Goal: Task Accomplishment & Management: Complete application form

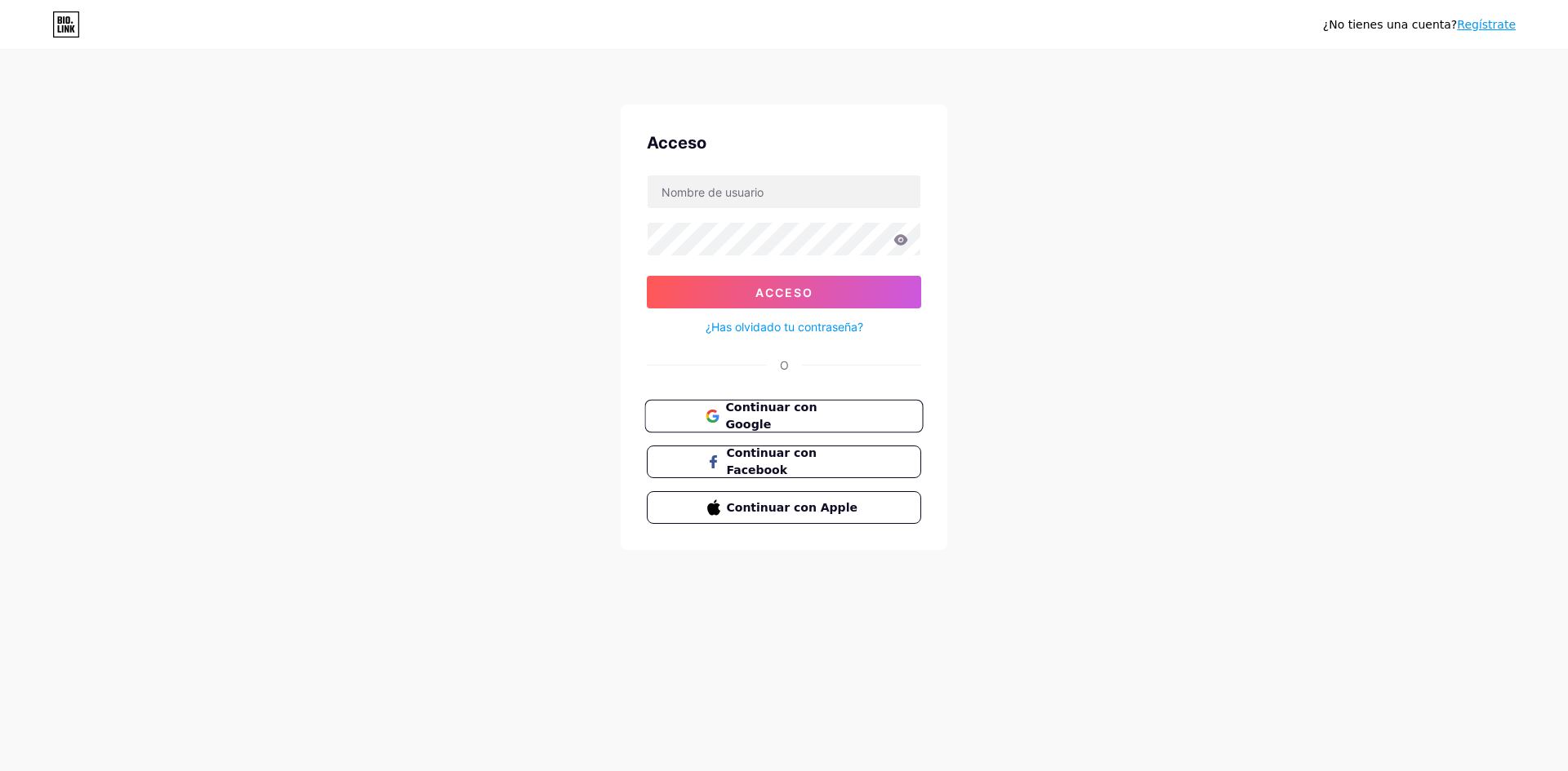
click at [774, 410] on font "Continuar con Google" at bounding box center [771, 416] width 92 height 31
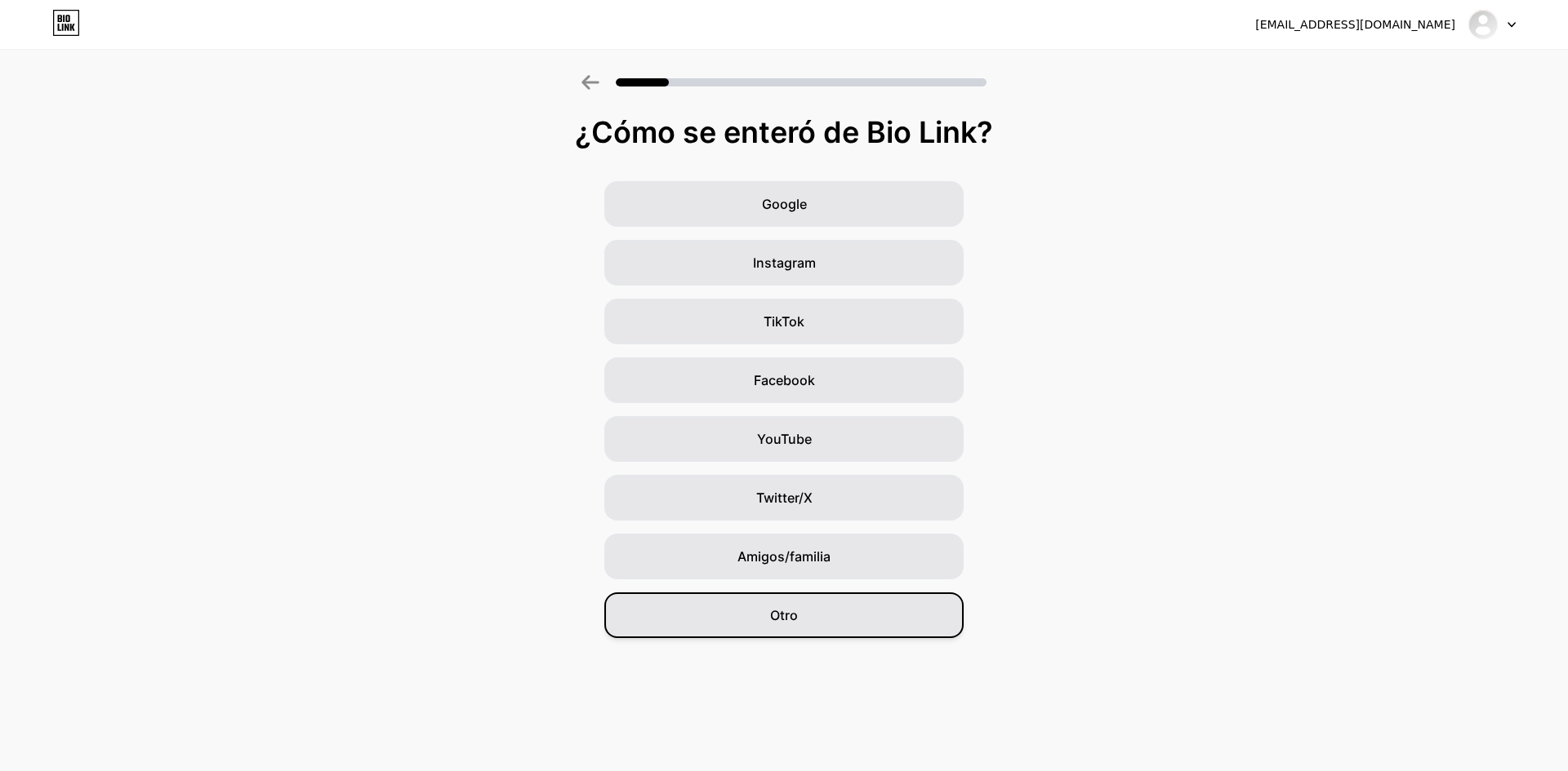
click at [892, 637] on div "Otro" at bounding box center [784, 615] width 360 height 46
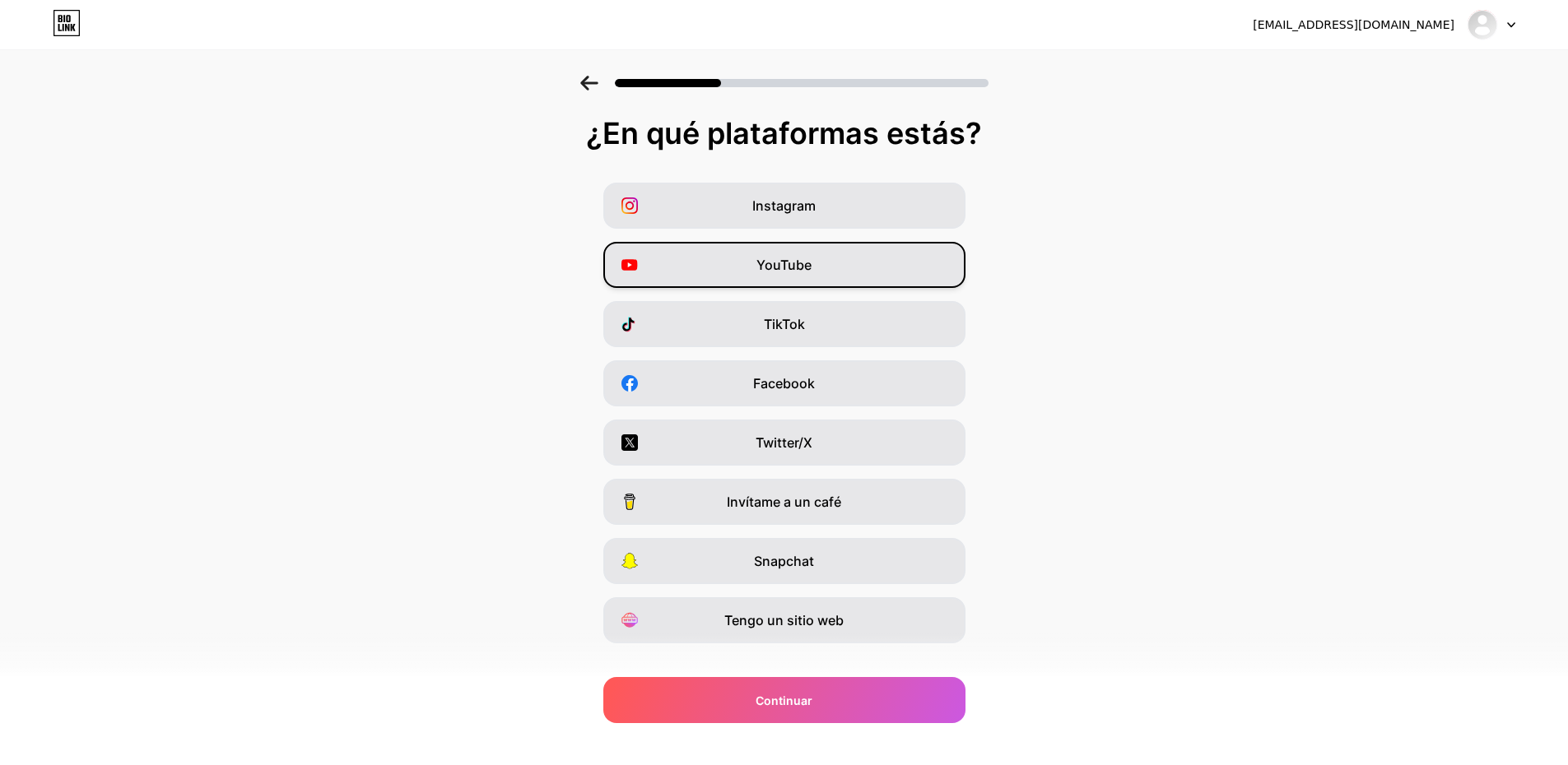
click at [693, 270] on div "YouTube" at bounding box center [784, 264] width 363 height 46
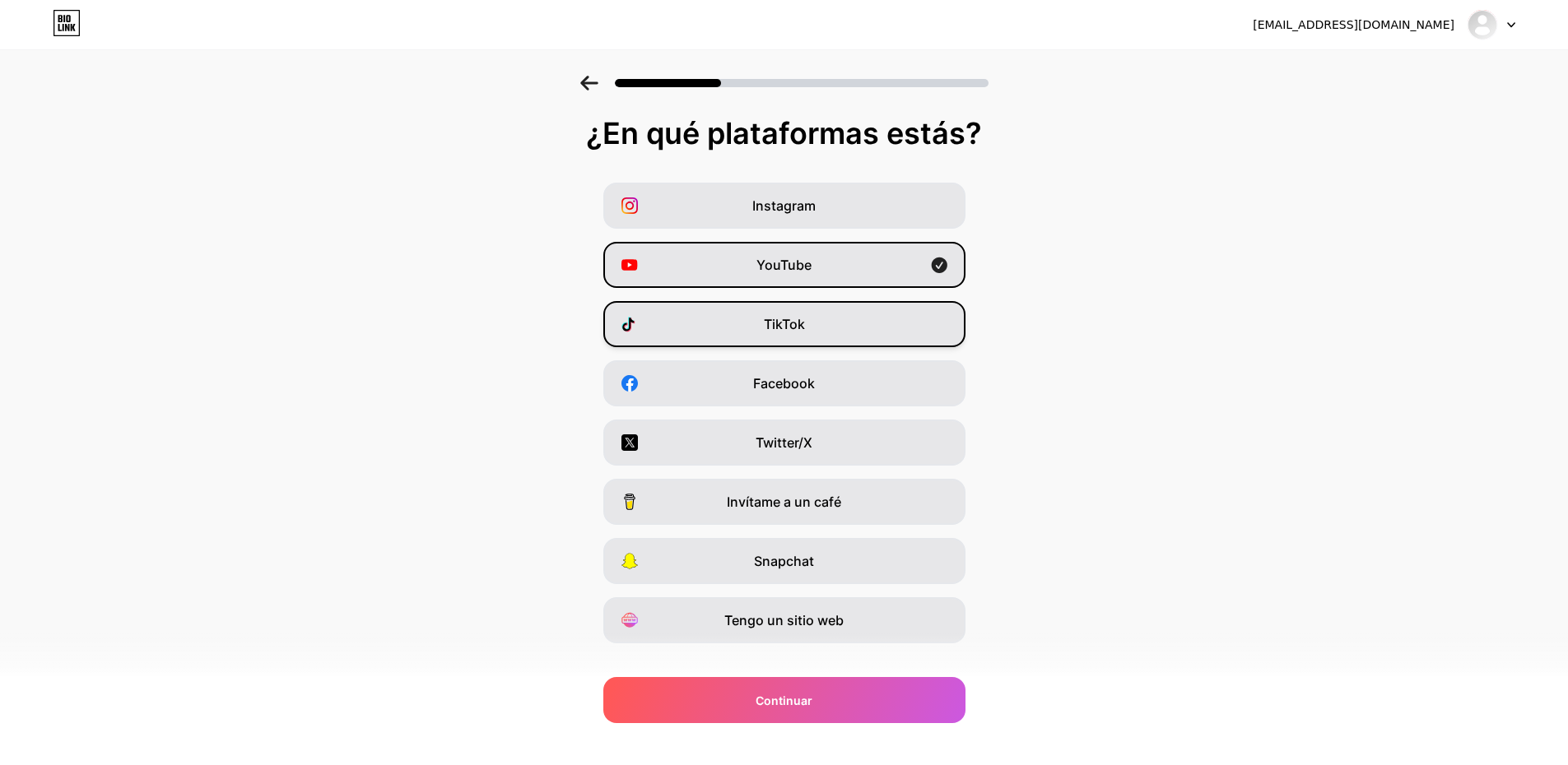
click at [849, 337] on div "TikTok" at bounding box center [784, 324] width 363 height 46
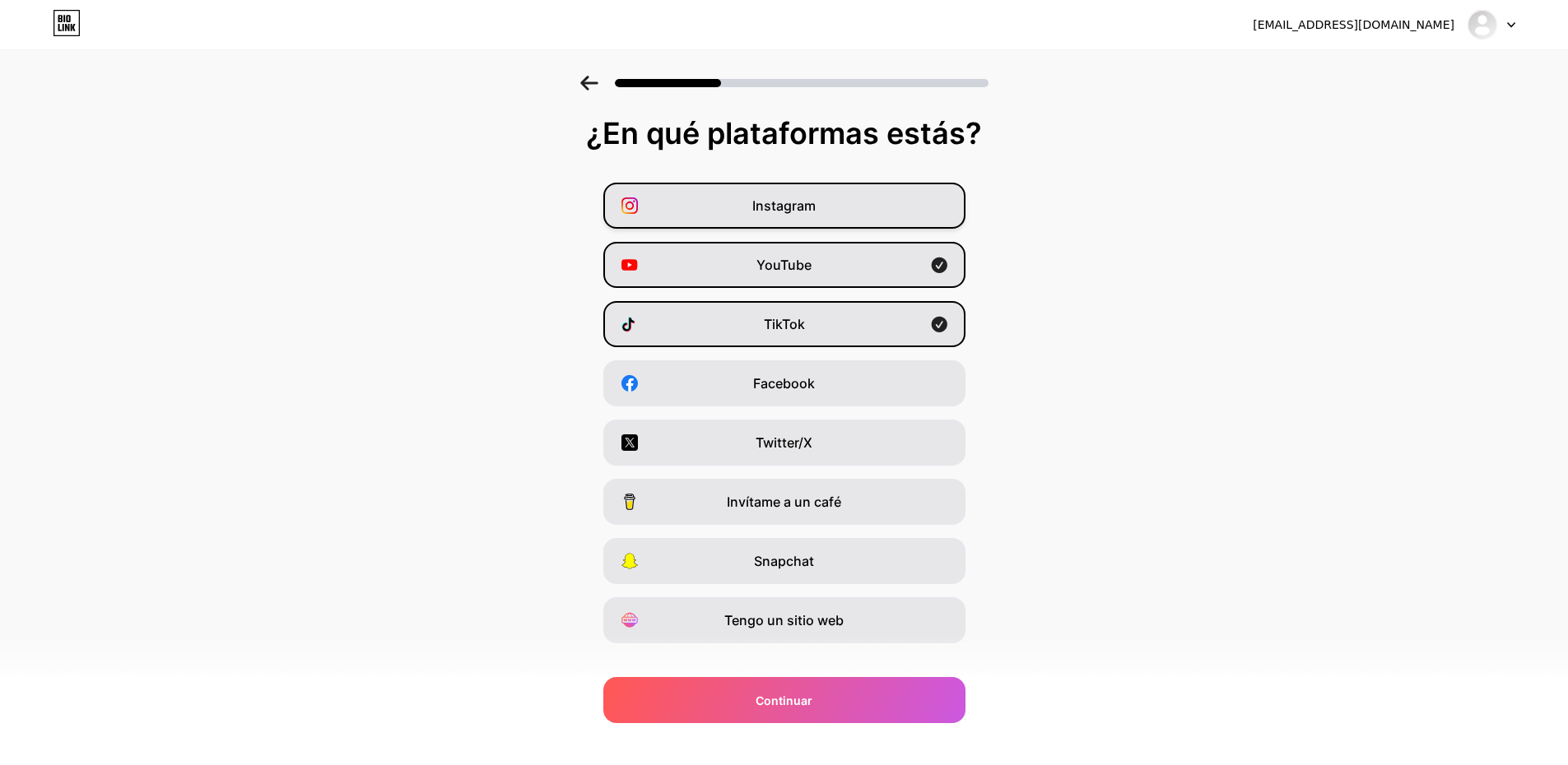
click at [856, 209] on div "Instagram" at bounding box center [784, 205] width 363 height 46
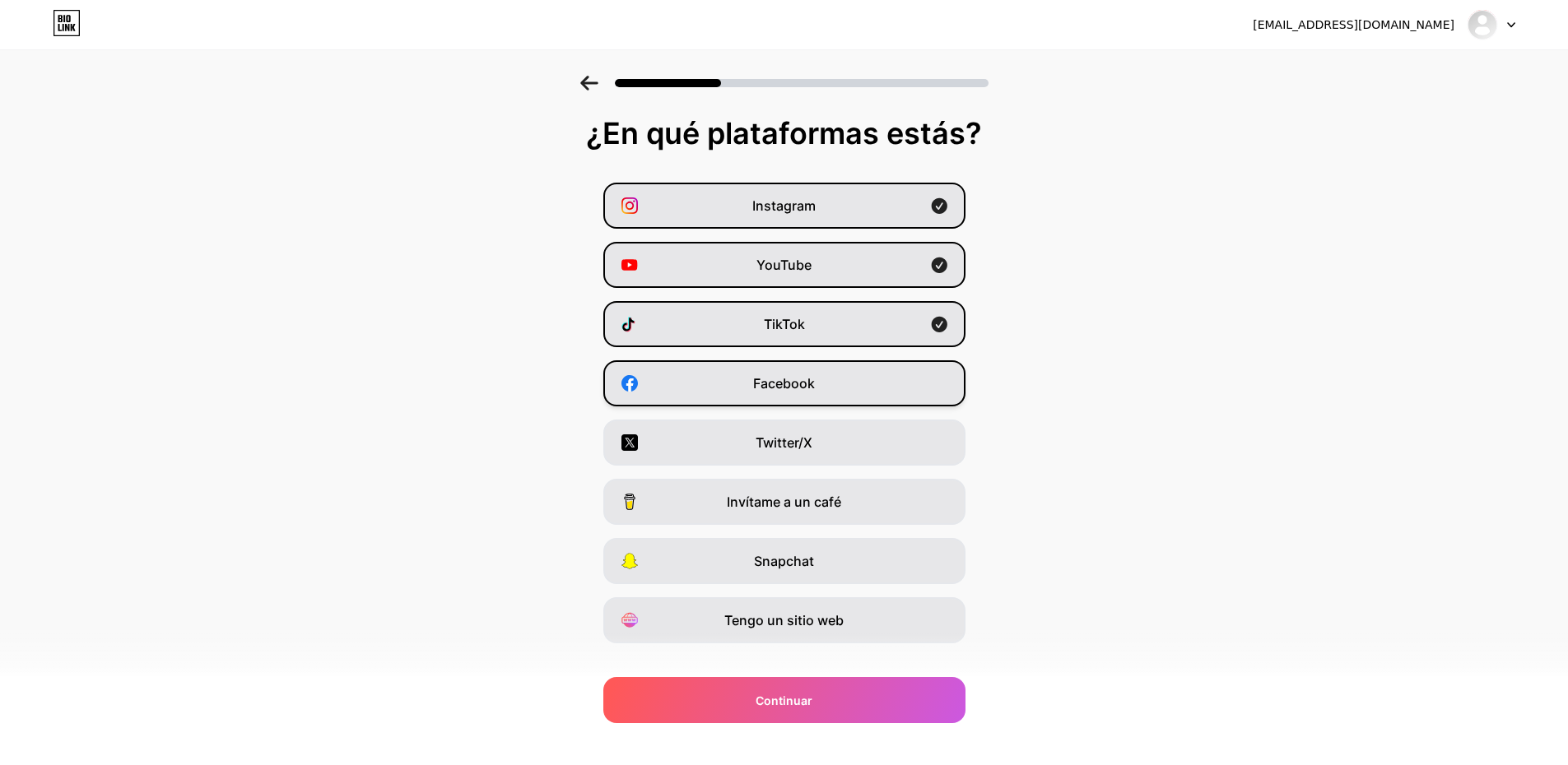
click at [897, 392] on div "Facebook" at bounding box center [784, 383] width 363 height 46
click at [815, 634] on div "Tengo un sitio web" at bounding box center [784, 620] width 363 height 46
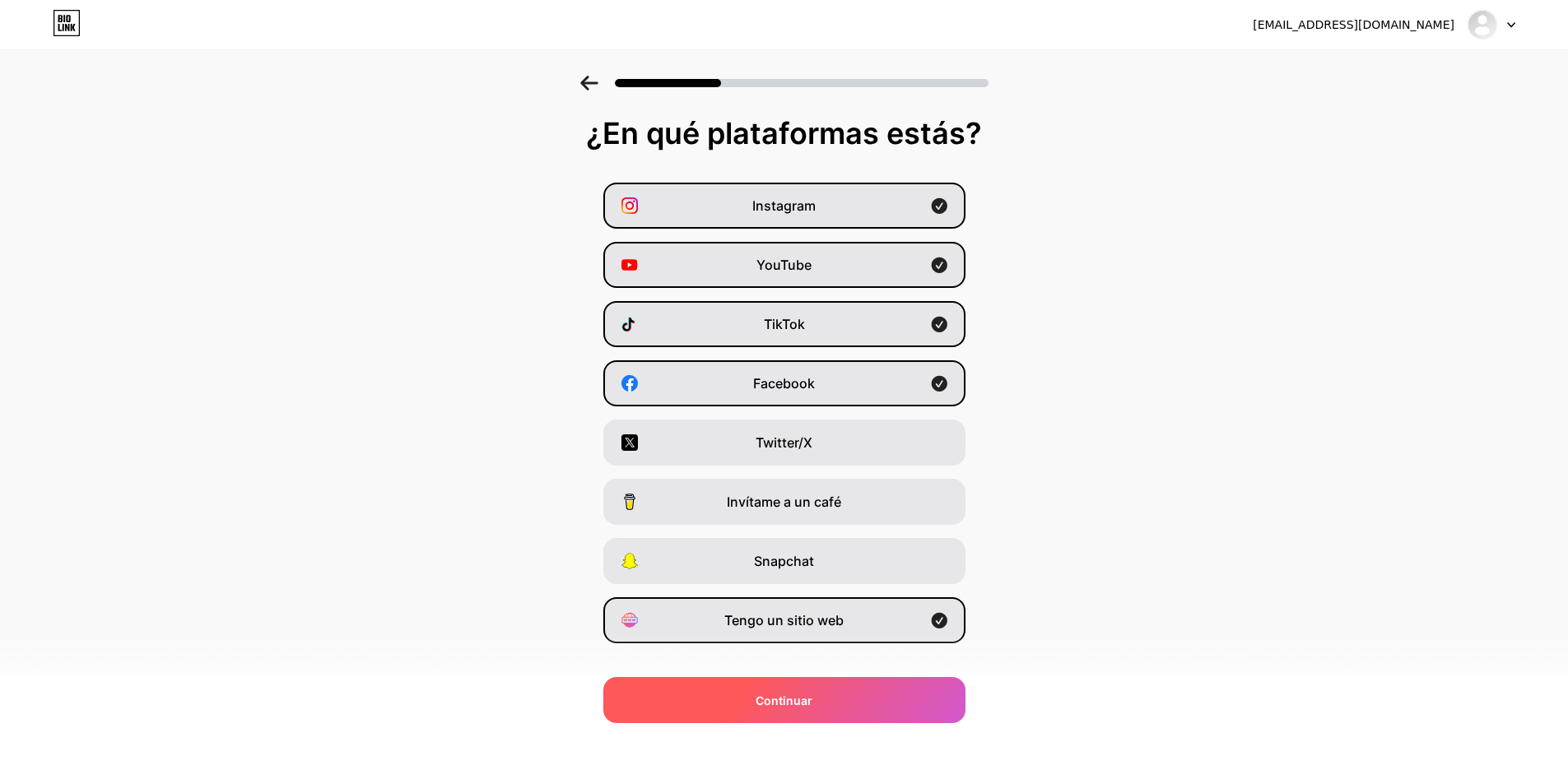
click at [820, 703] on div "Continuar" at bounding box center [784, 699] width 363 height 46
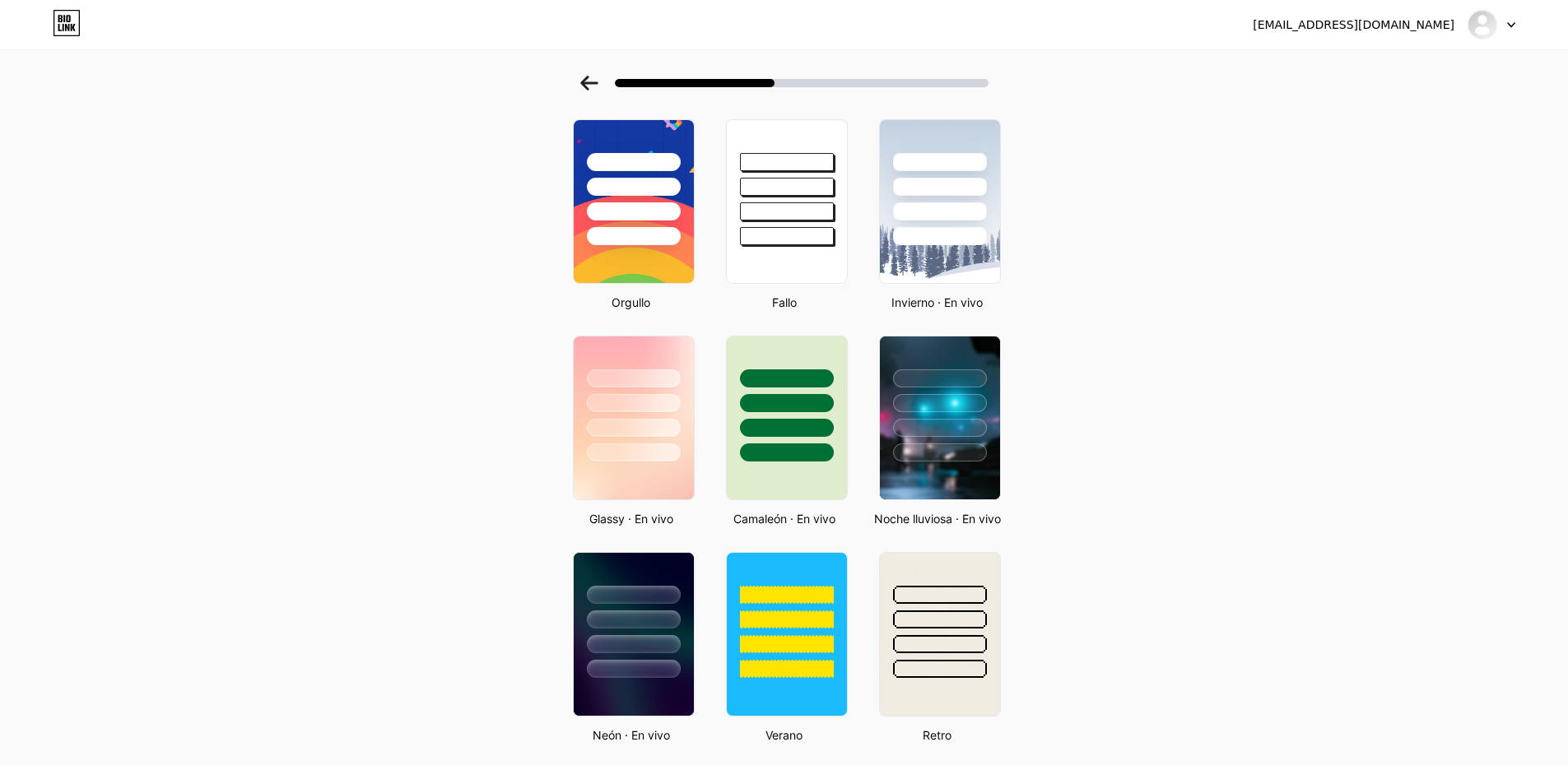
scroll to position [329, 0]
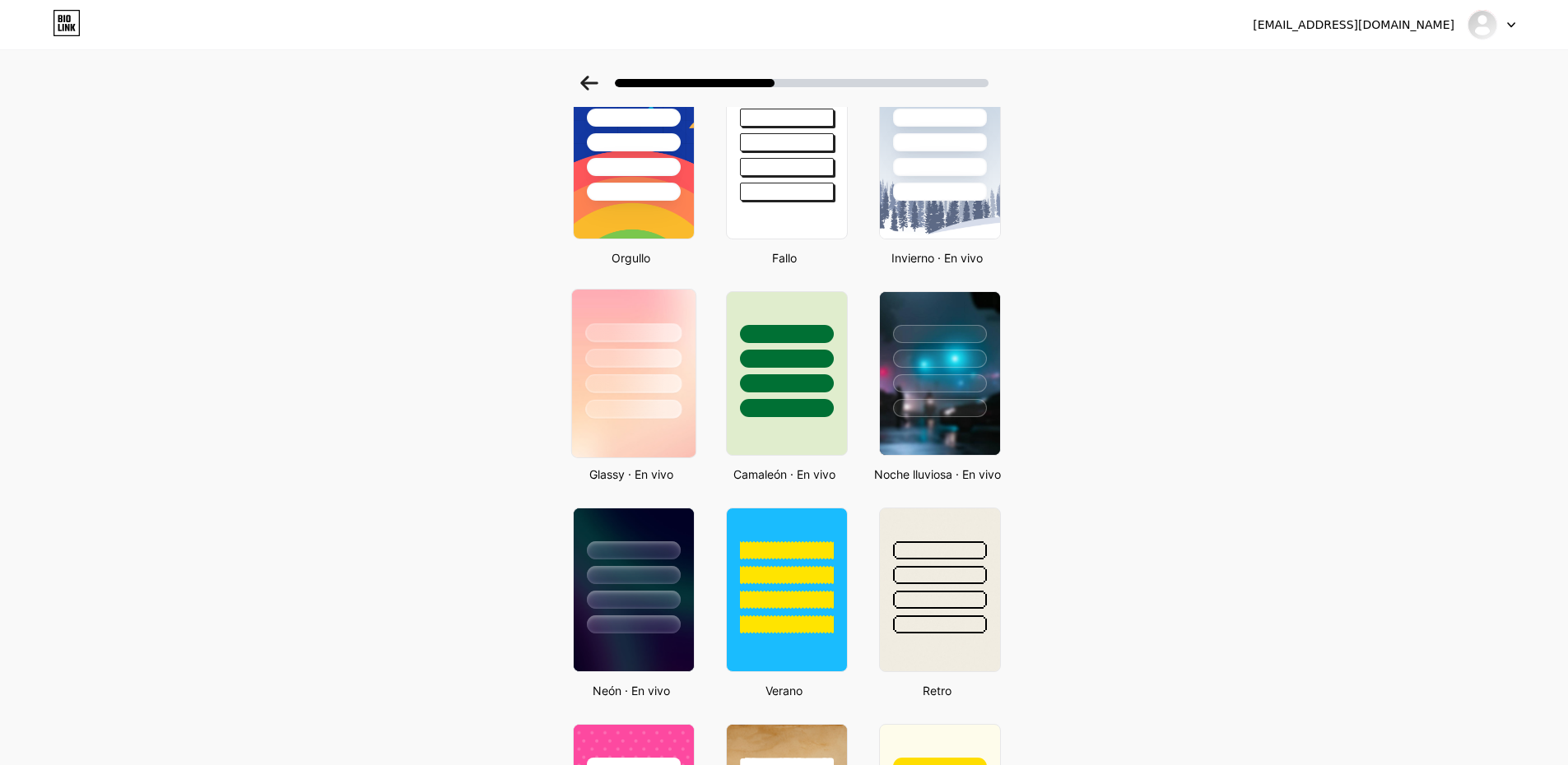
click at [609, 400] on div at bounding box center [634, 409] width 96 height 19
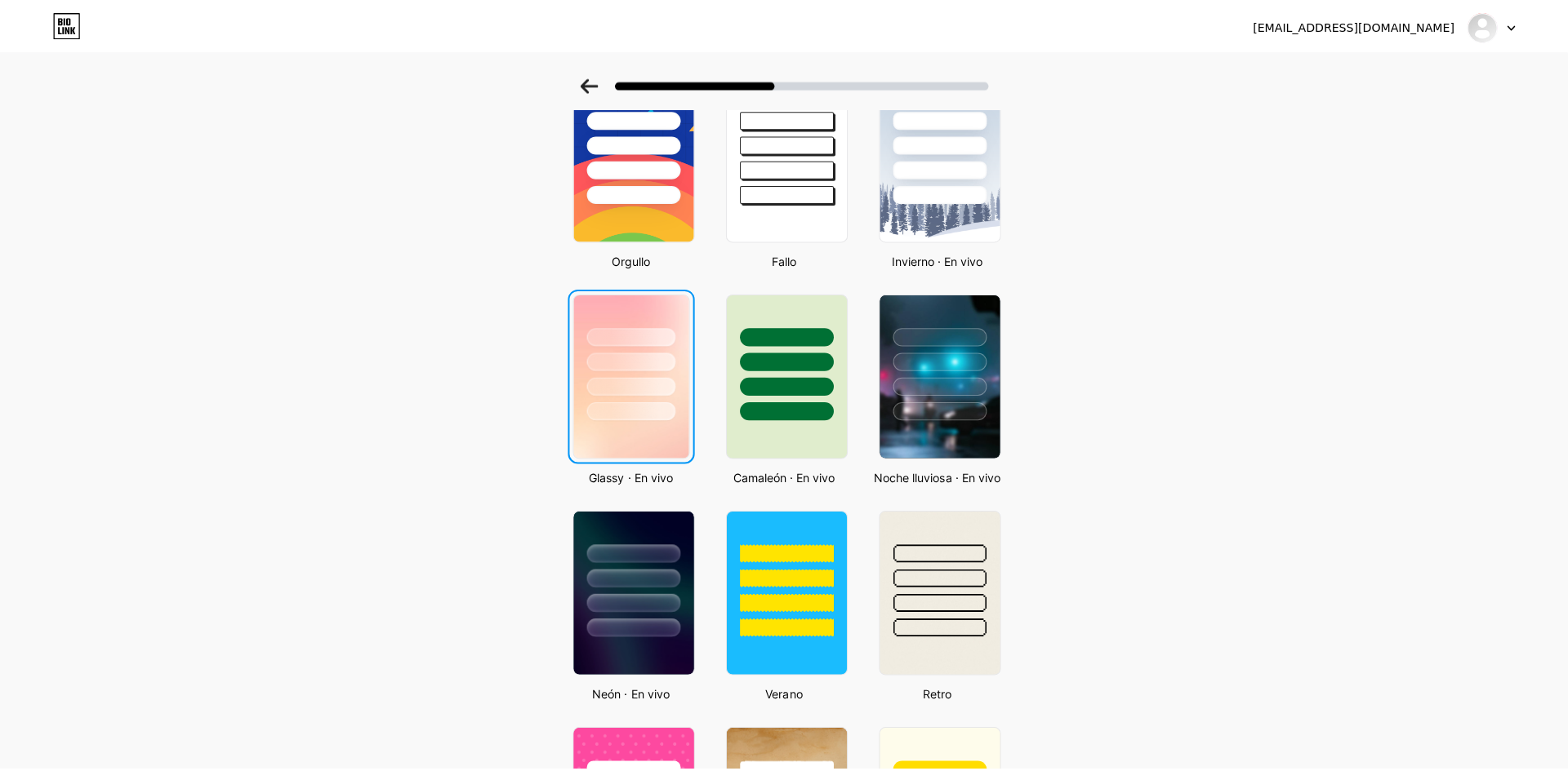
scroll to position [0, 0]
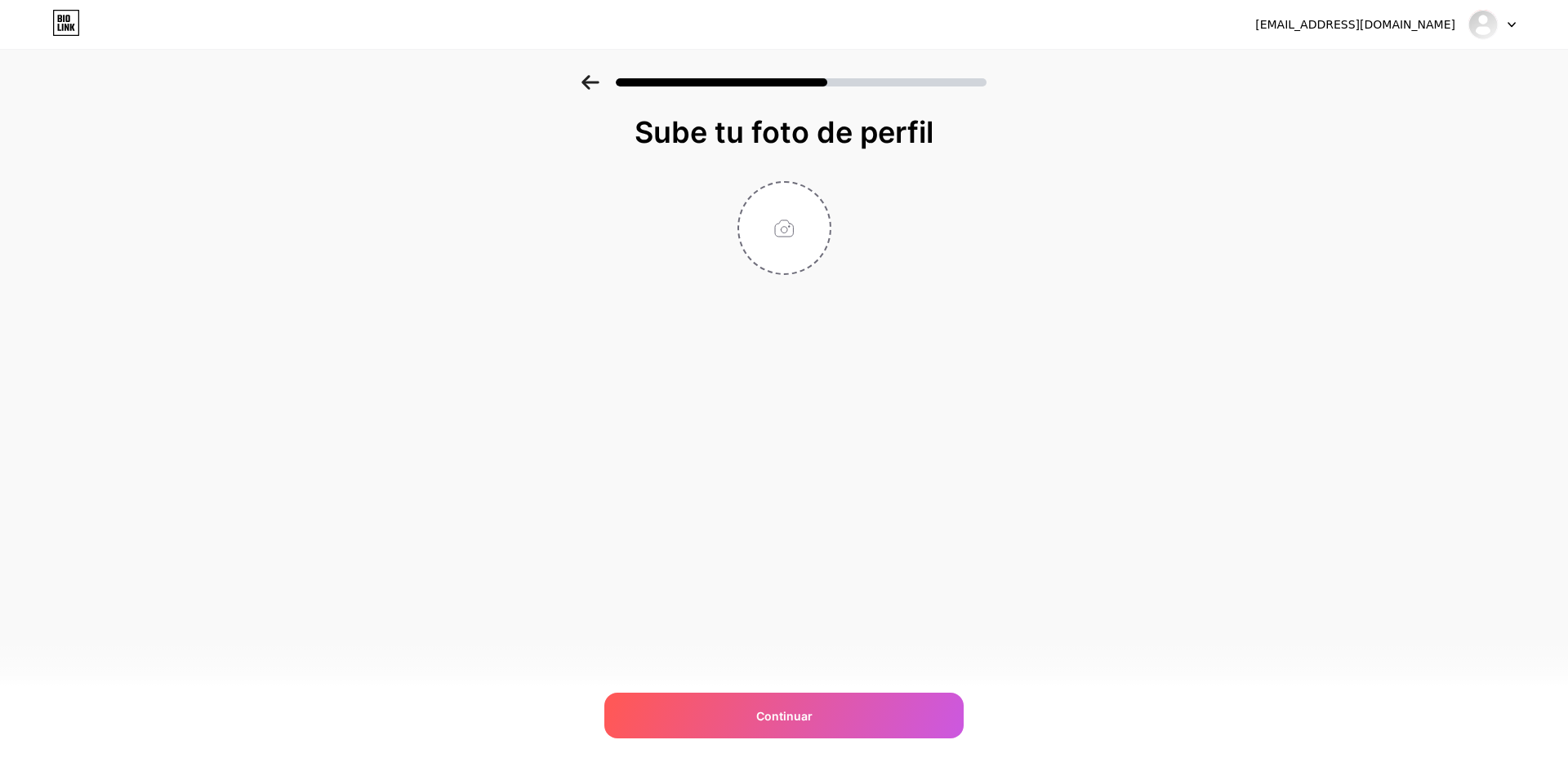
type input "C:\fakepath\WhatsApp Image 2025-09-10 at 11.27.37 AM.jpeg"
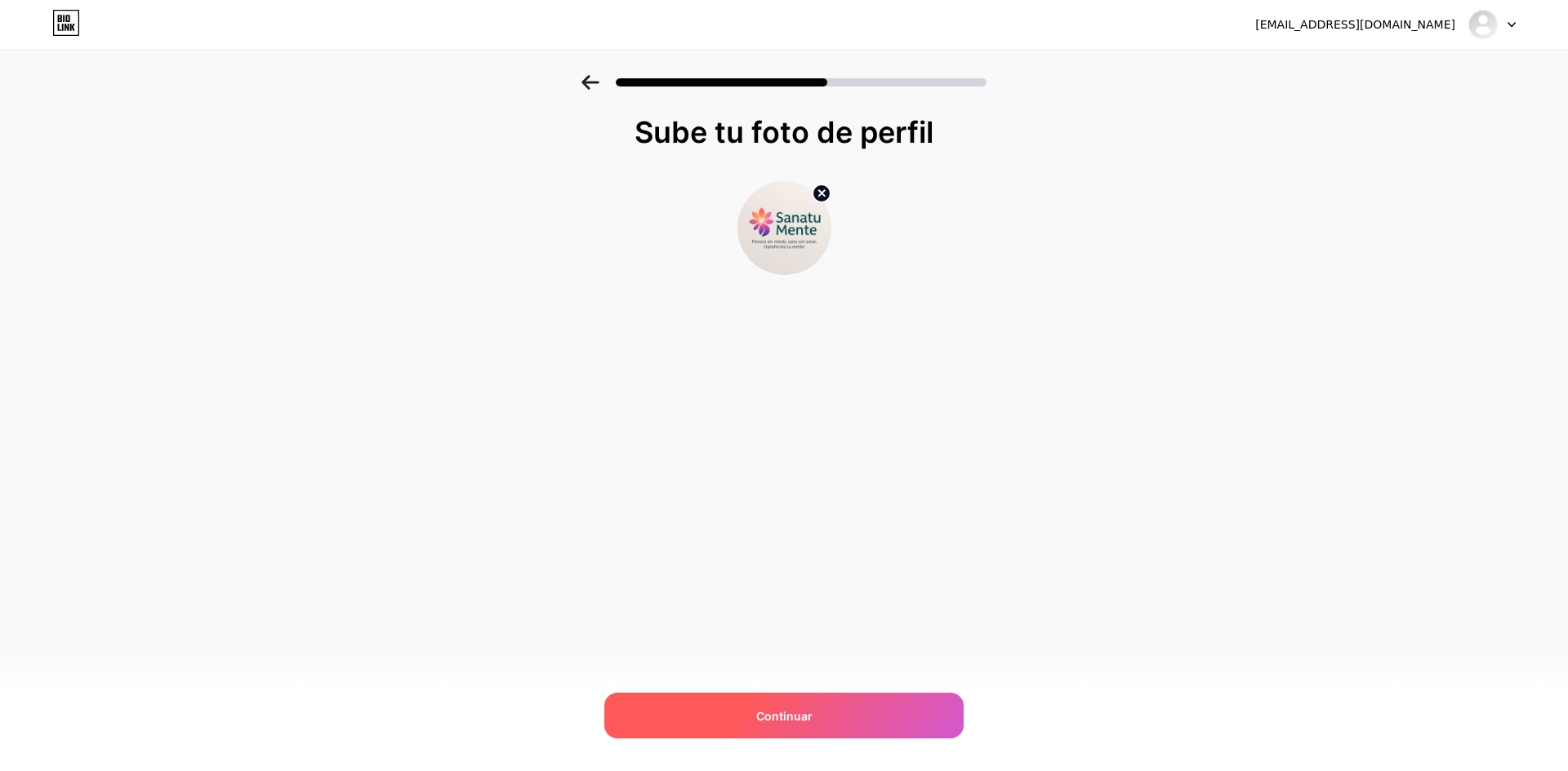
click at [739, 713] on div "Continuar" at bounding box center [784, 715] width 360 height 46
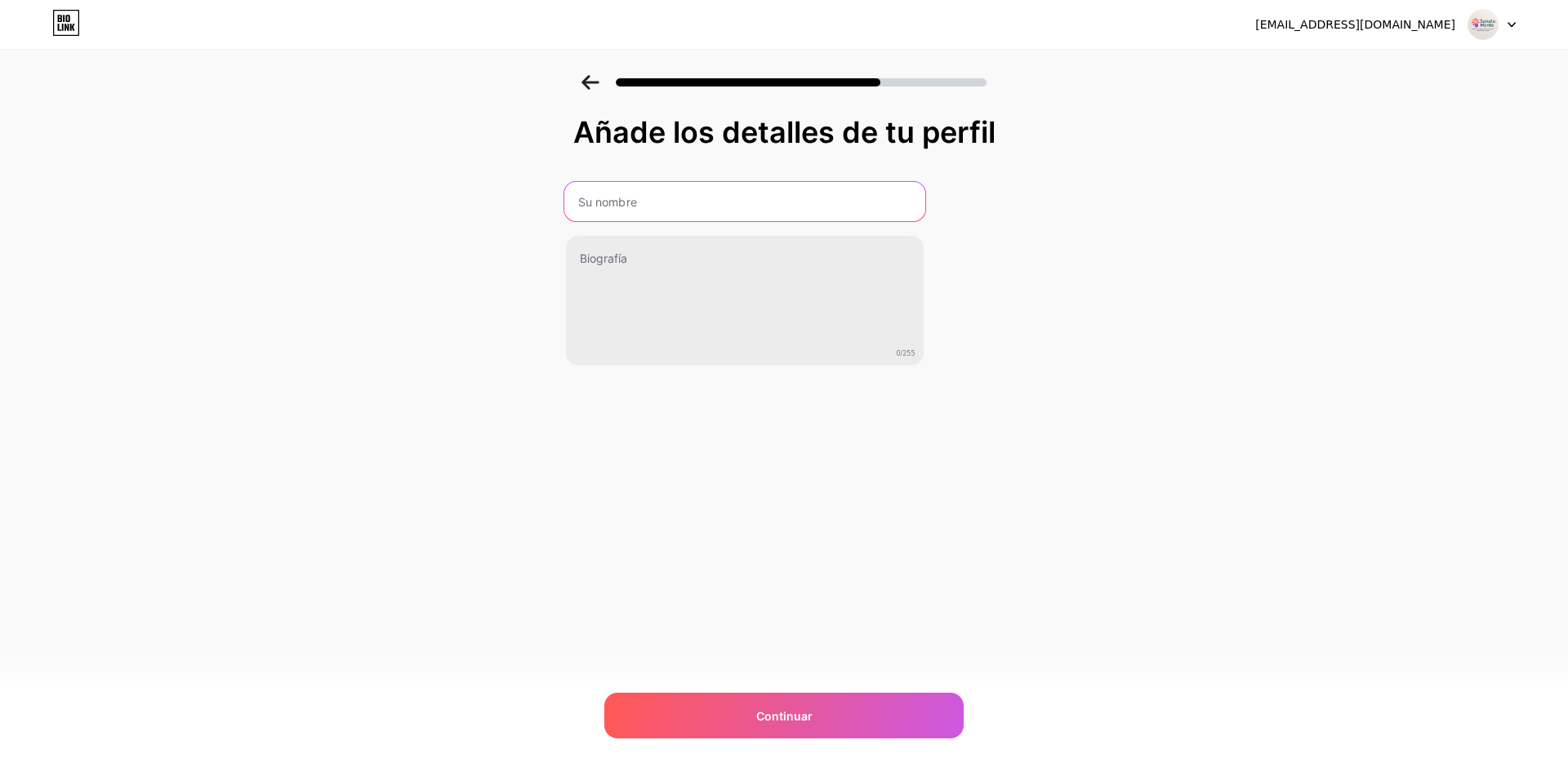
click at [828, 203] on input "text" at bounding box center [744, 202] width 361 height 39
drag, startPoint x: 734, startPoint y: 203, endPoint x: 670, endPoint y: 212, distance: 64.6
click at [670, 212] on input "SANATUMENTE CAMPAÑA" at bounding box center [744, 202] width 361 height 39
type input "SANATUMENTE SAS"
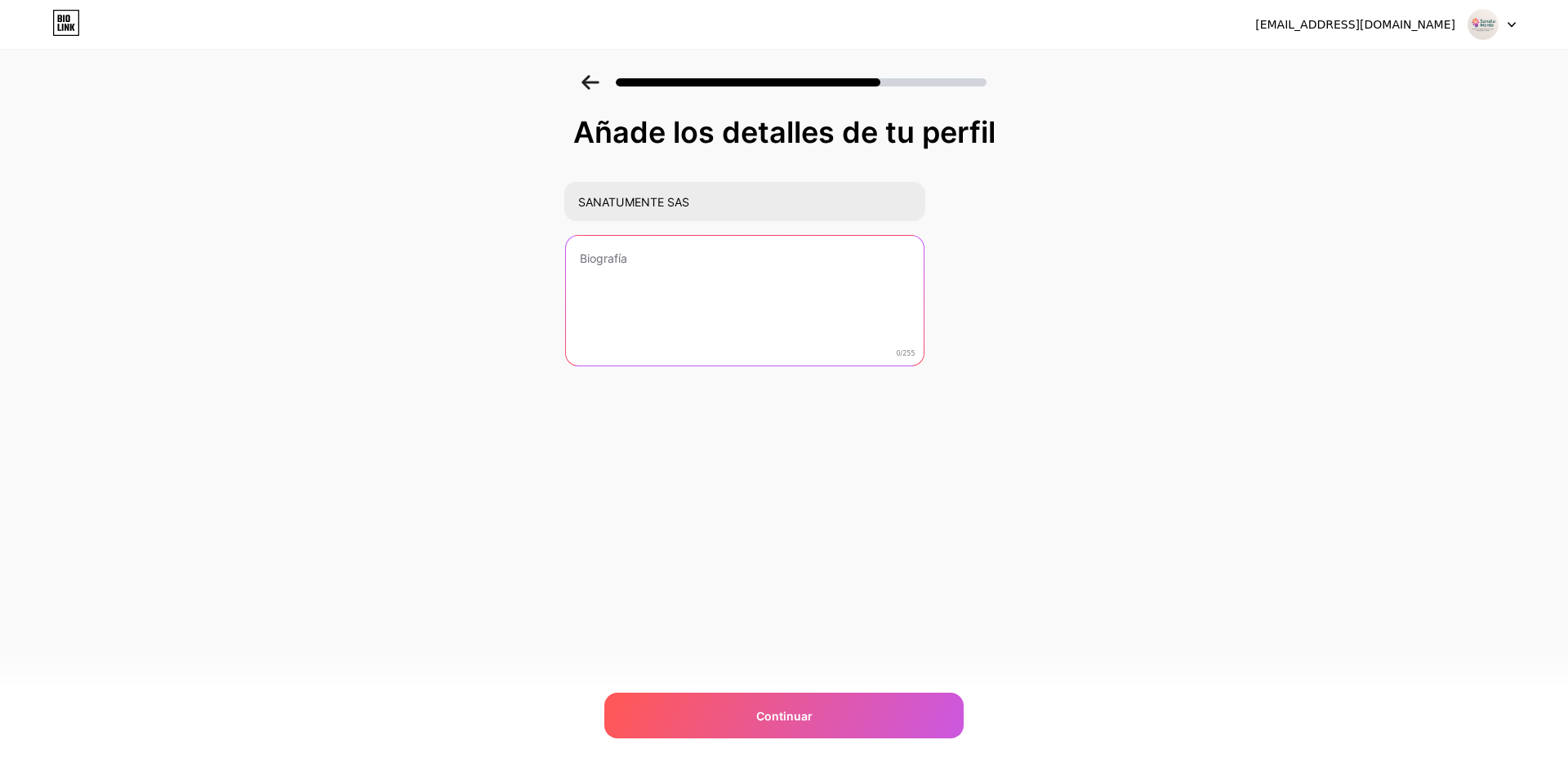
click at [621, 283] on textarea at bounding box center [744, 301] width 358 height 132
click at [670, 266] on textarea at bounding box center [744, 301] width 361 height 134
paste textarea "SANATUMENTE es una organización virtual dedicada al acompañamiento emocional y …"
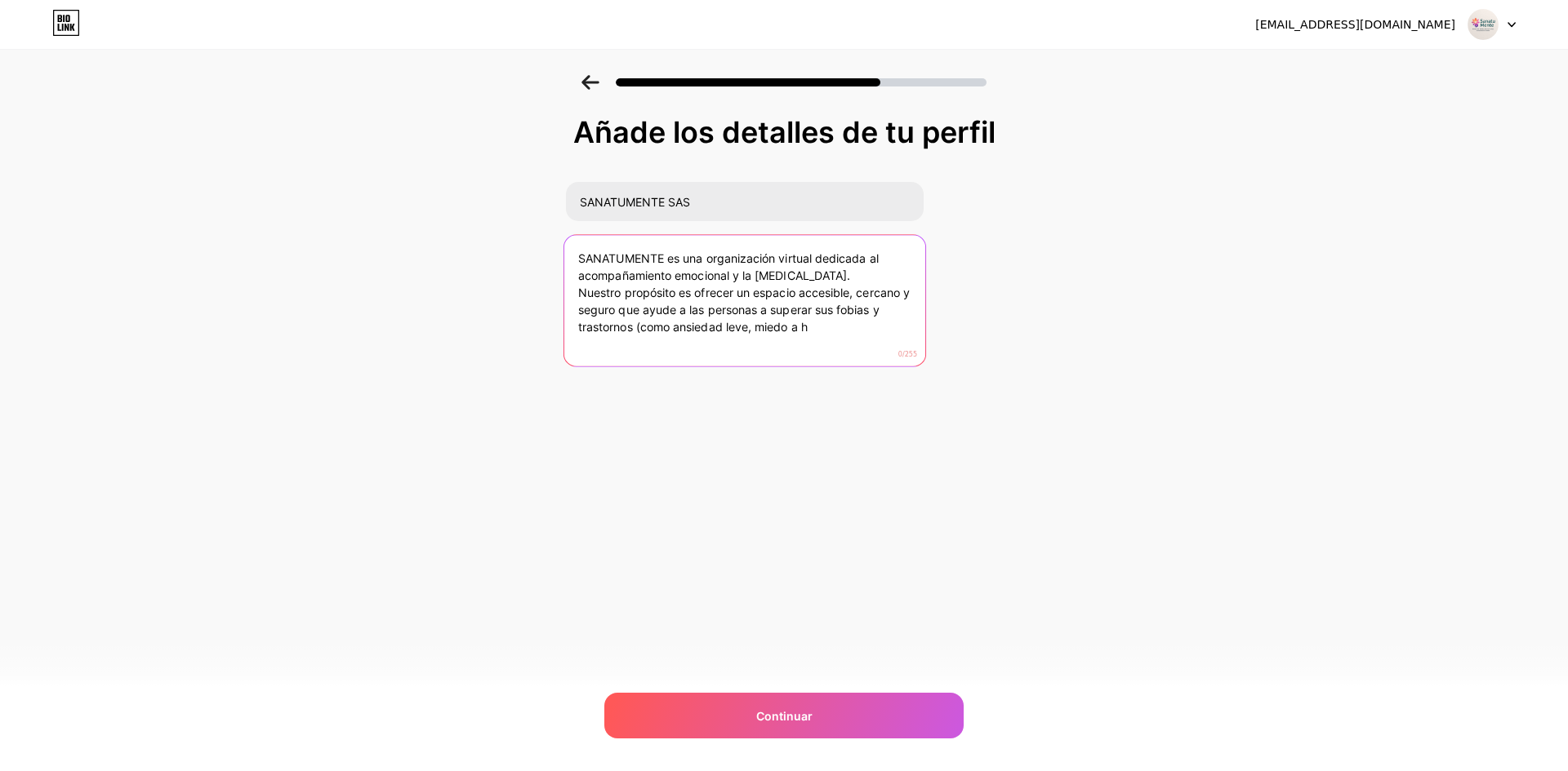
drag, startPoint x: 825, startPoint y: 339, endPoint x: 456, endPoint y: 257, distance: 378.0
click at [456, 257] on div "Añade los detalles de tu perfil SANATUMENTE SAS SANATUMENTE es una organización…" at bounding box center [784, 261] width 1568 height 373
paste textarea "acompañamiento emocional y psicoeducación que ofrece un espacio accesible y seg…"
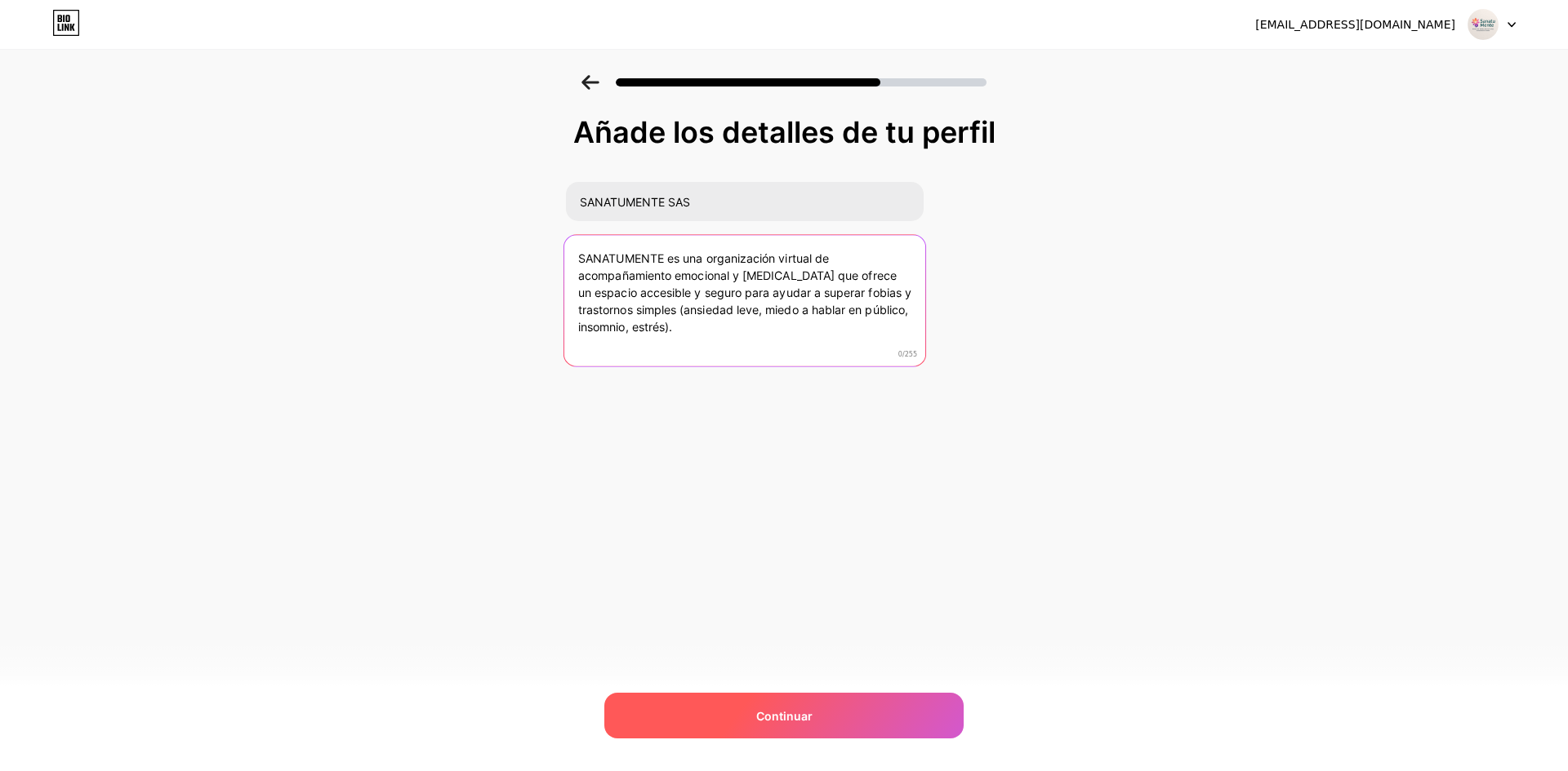
type textarea "SANATUMENTE es una organización virtual de acompañamiento emocional y psicoeduc…"
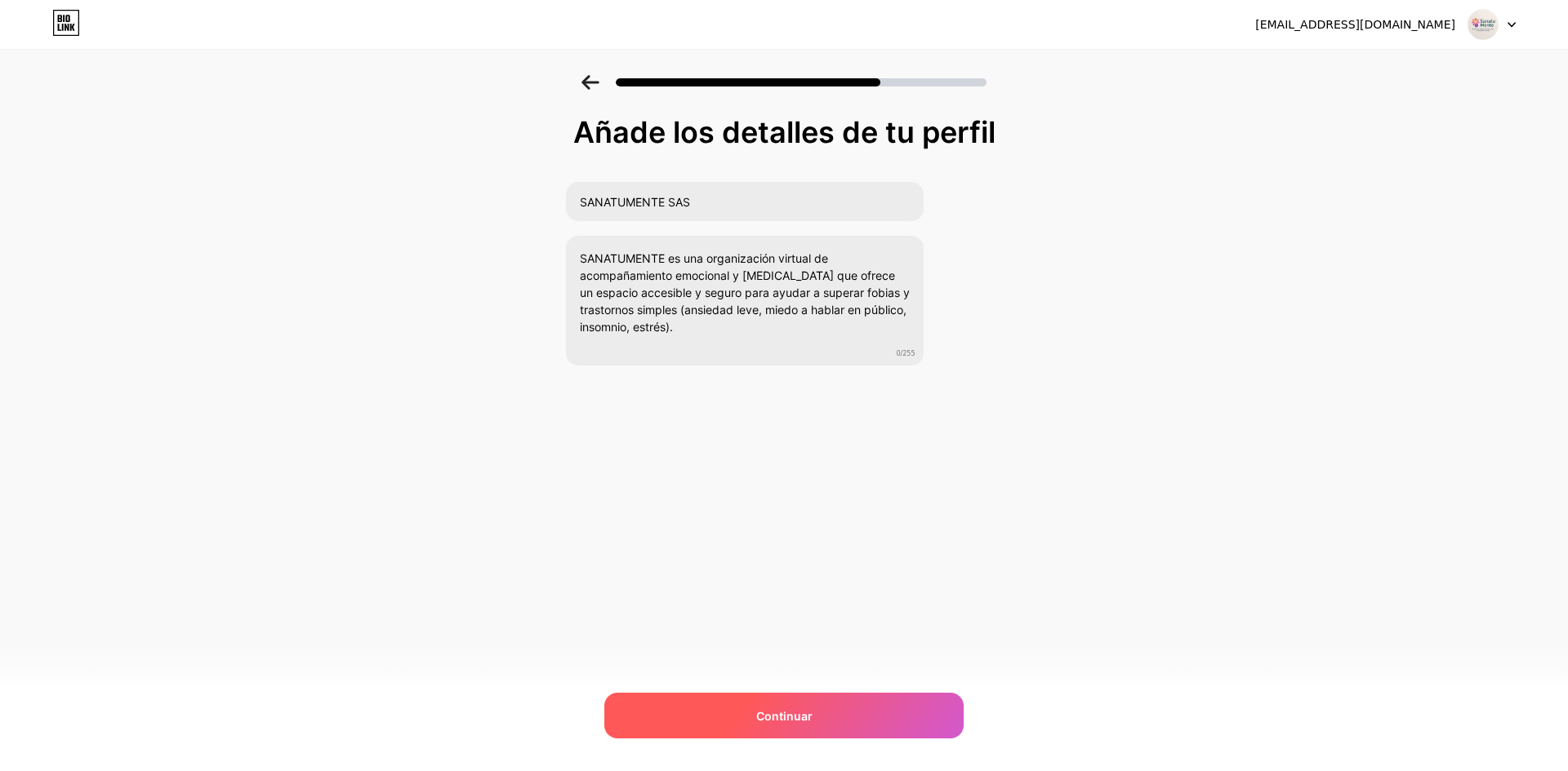
click at [803, 721] on font "Continuar" at bounding box center [785, 716] width 57 height 14
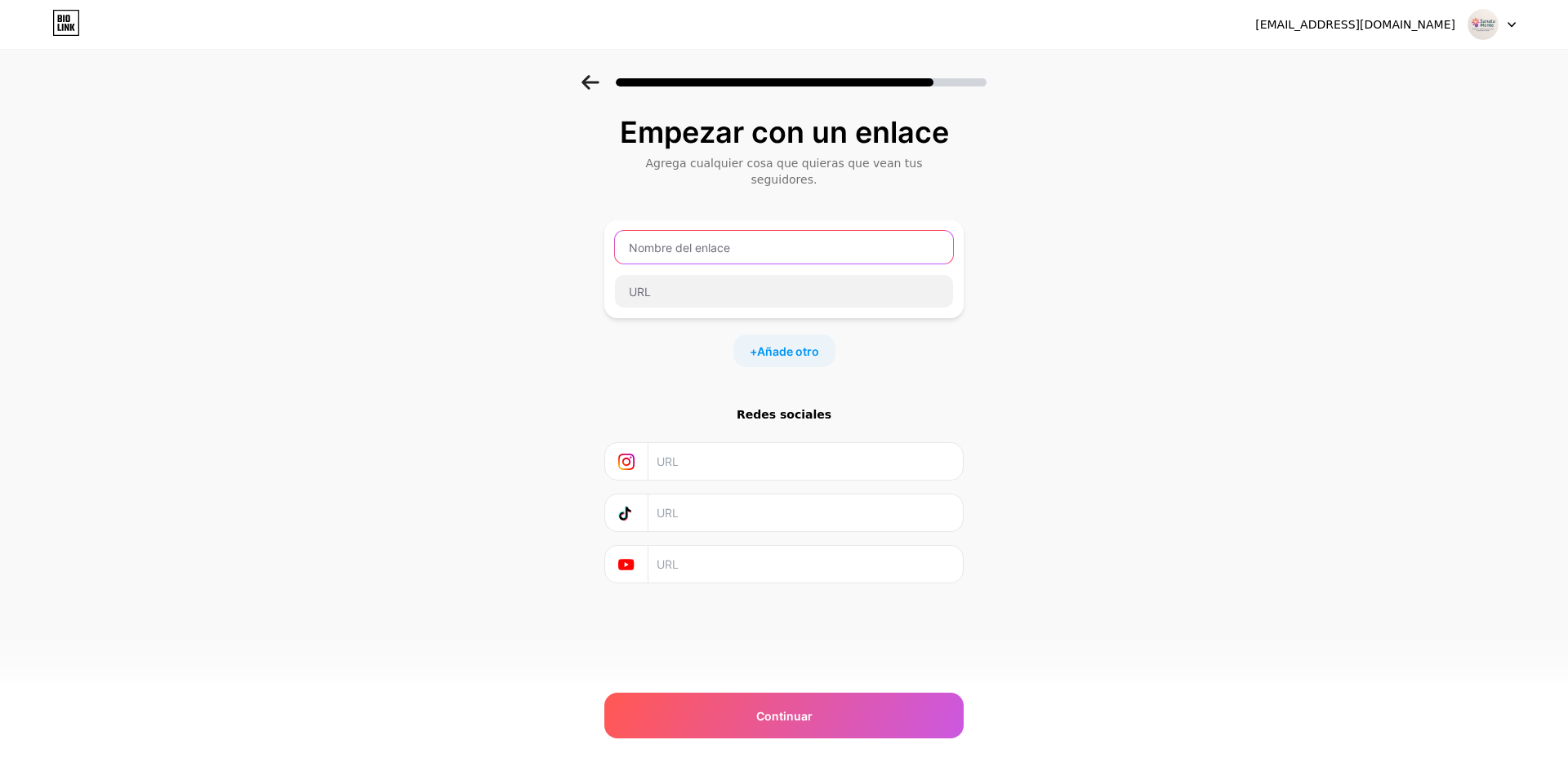
click at [764, 235] on input "text" at bounding box center [784, 248] width 338 height 33
click at [702, 231] on input "text" at bounding box center [784, 248] width 338 height 33
type input "s"
type input "SANATUMENTE SAS"
click at [699, 277] on input "text" at bounding box center [784, 291] width 338 height 33
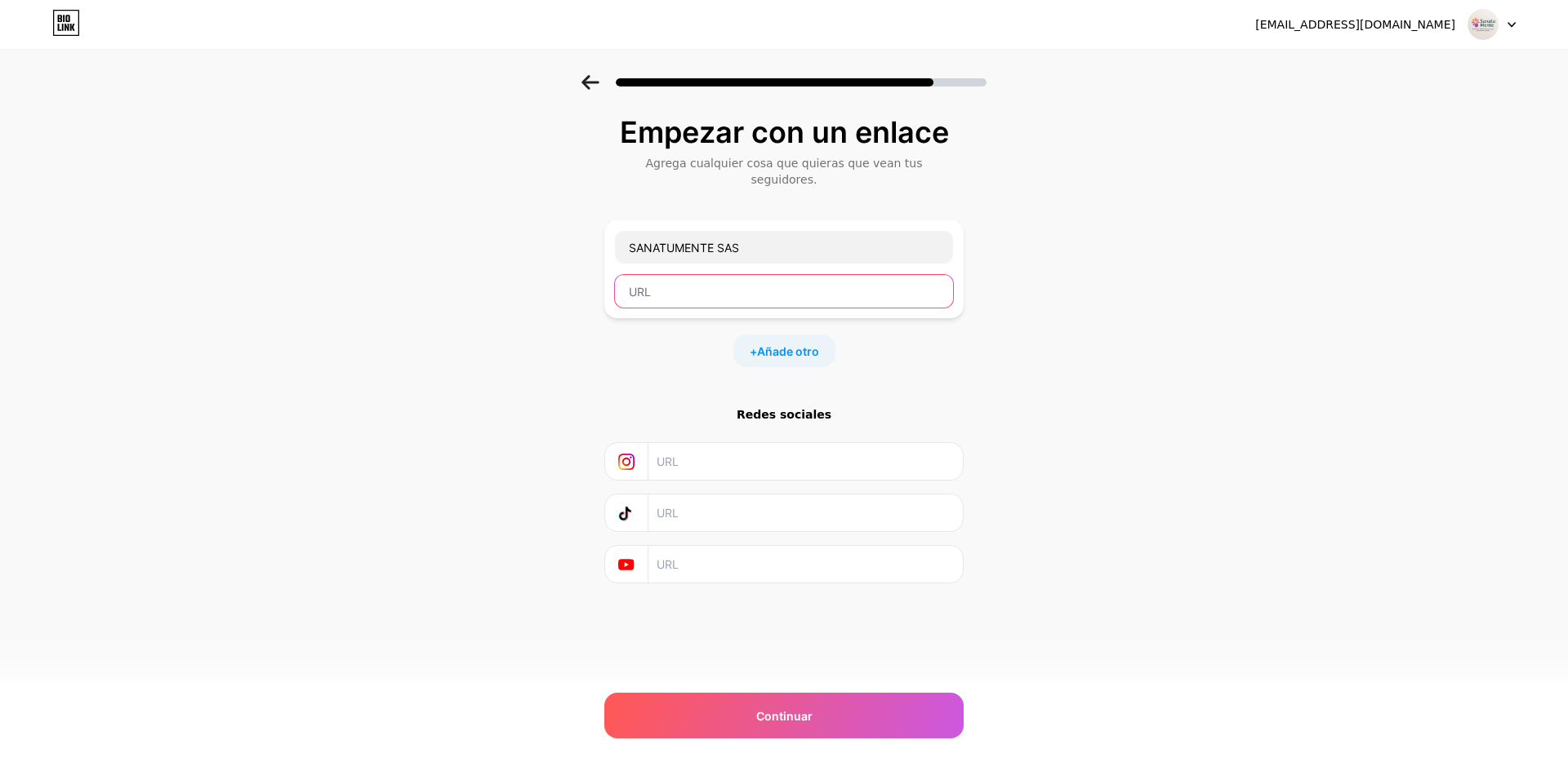
click at [705, 275] on input "text" at bounding box center [784, 291] width 338 height 33
paste input "https://limonagridulcecam.wixsite.com/sanatumente"
type input "https://limonagridulcecam.wixsite.com/sanatumente"
click at [1020, 356] on div "Empezar con un enlace Agrega cualquier cosa que quieras que vean tus seguidores…" at bounding box center [784, 370] width 1568 height 591
